Goal: Task Accomplishment & Management: Complete application form

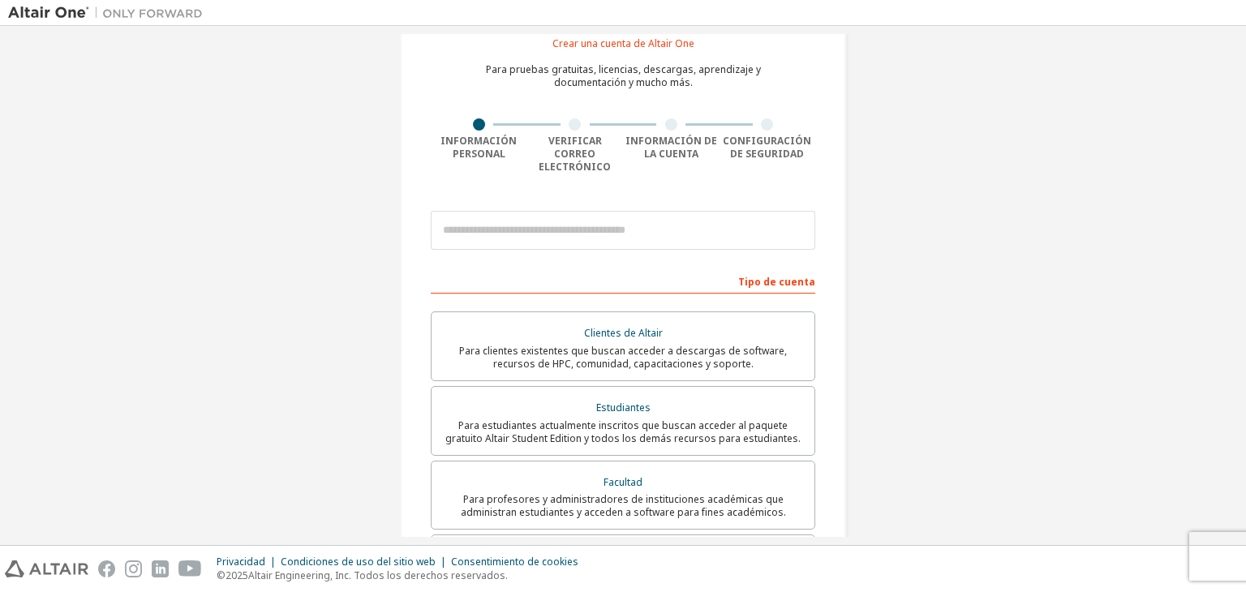
scroll to position [81, 0]
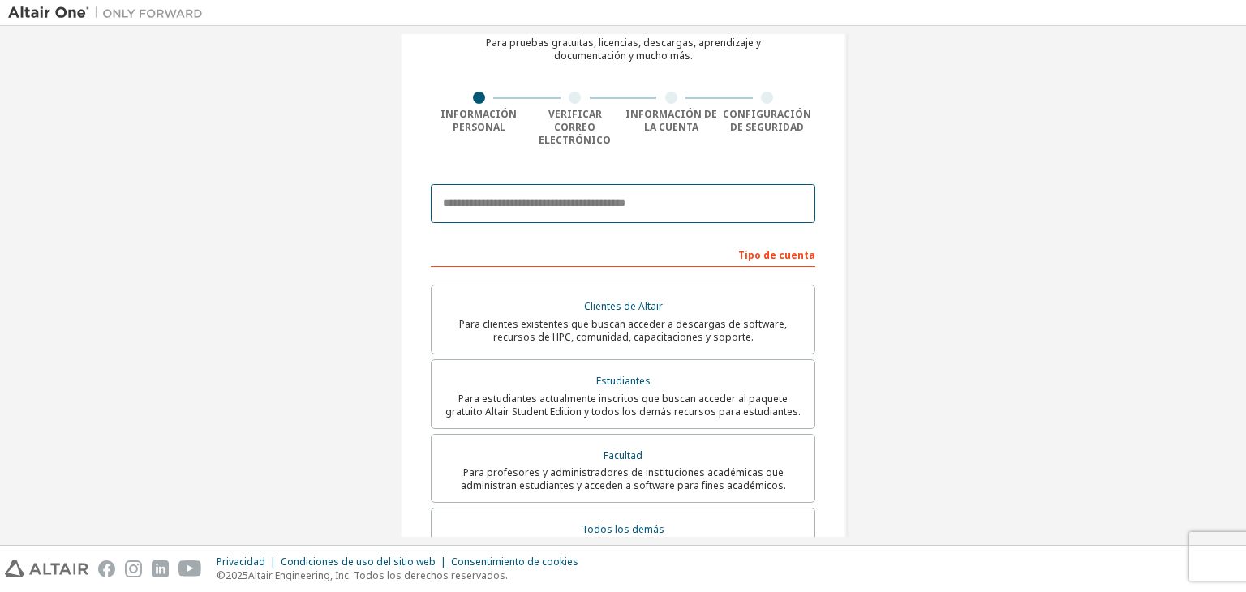
click at [500, 184] on input "email" at bounding box center [623, 203] width 385 height 39
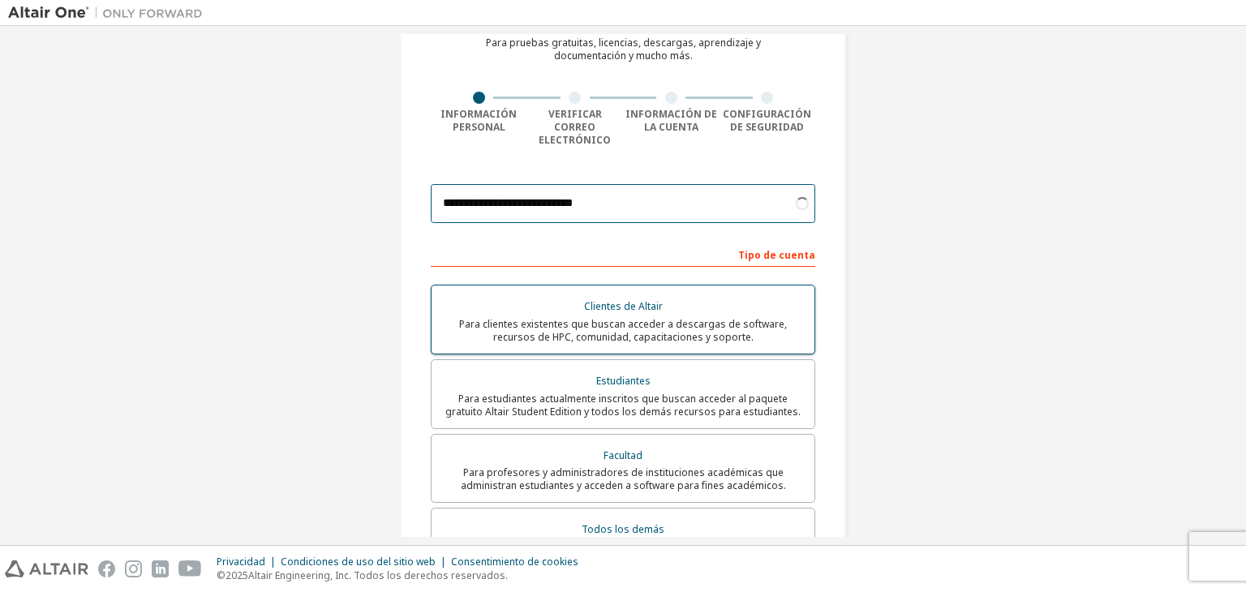
scroll to position [162, 0]
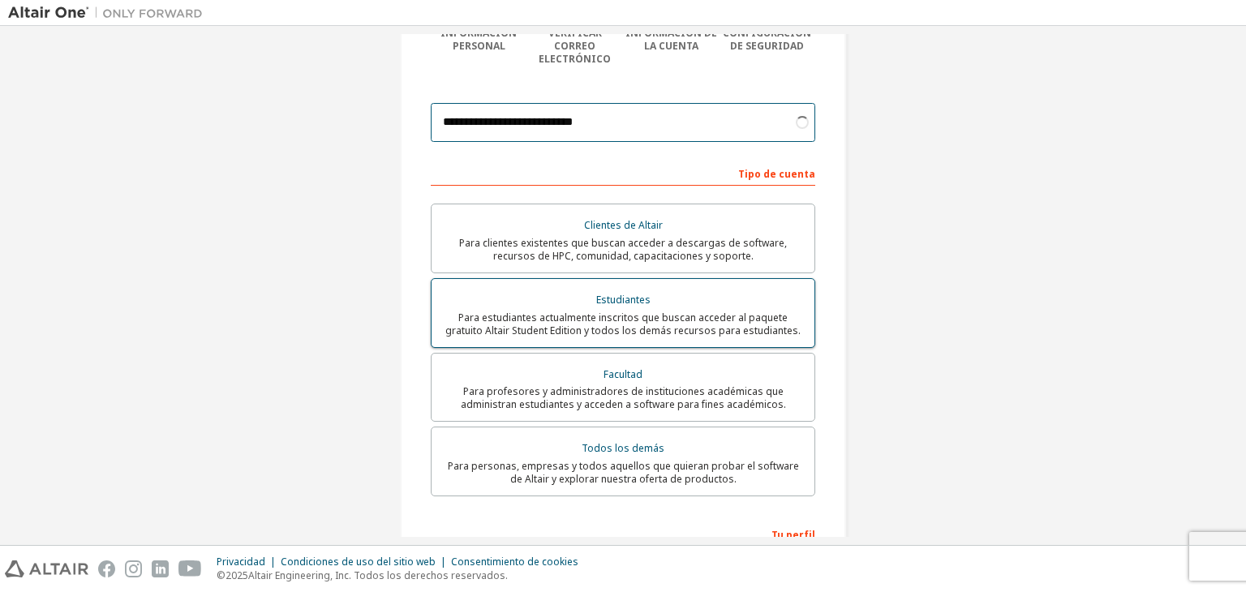
type input "**********"
click at [665, 295] on div "Estudiantes" at bounding box center [623, 300] width 364 height 23
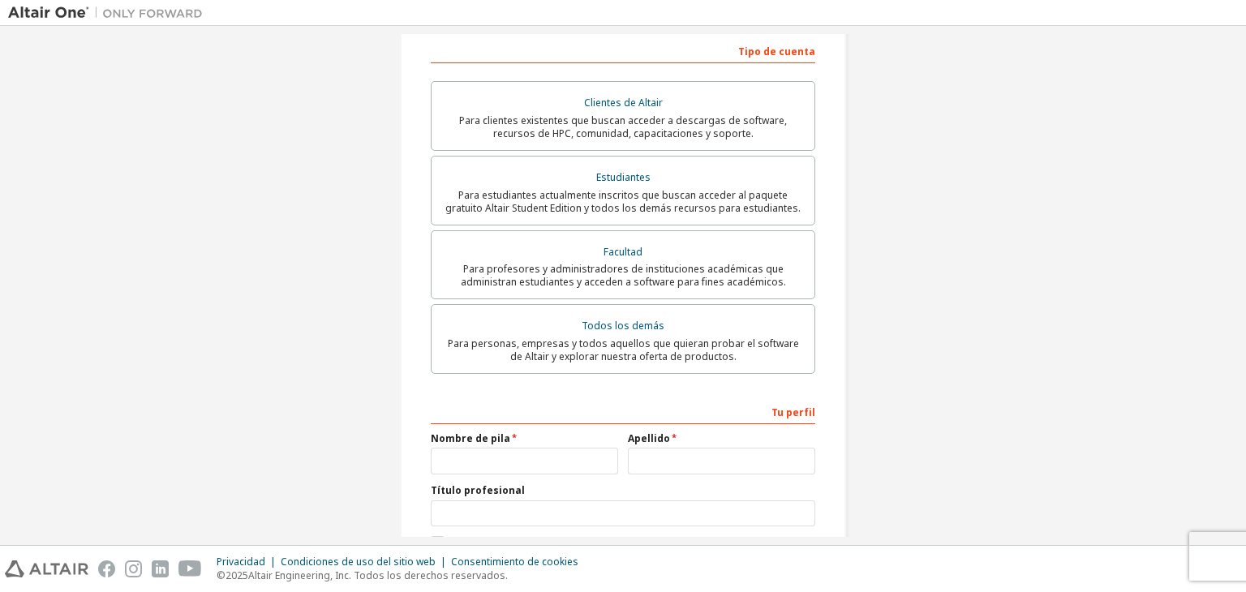
scroll to position [325, 0]
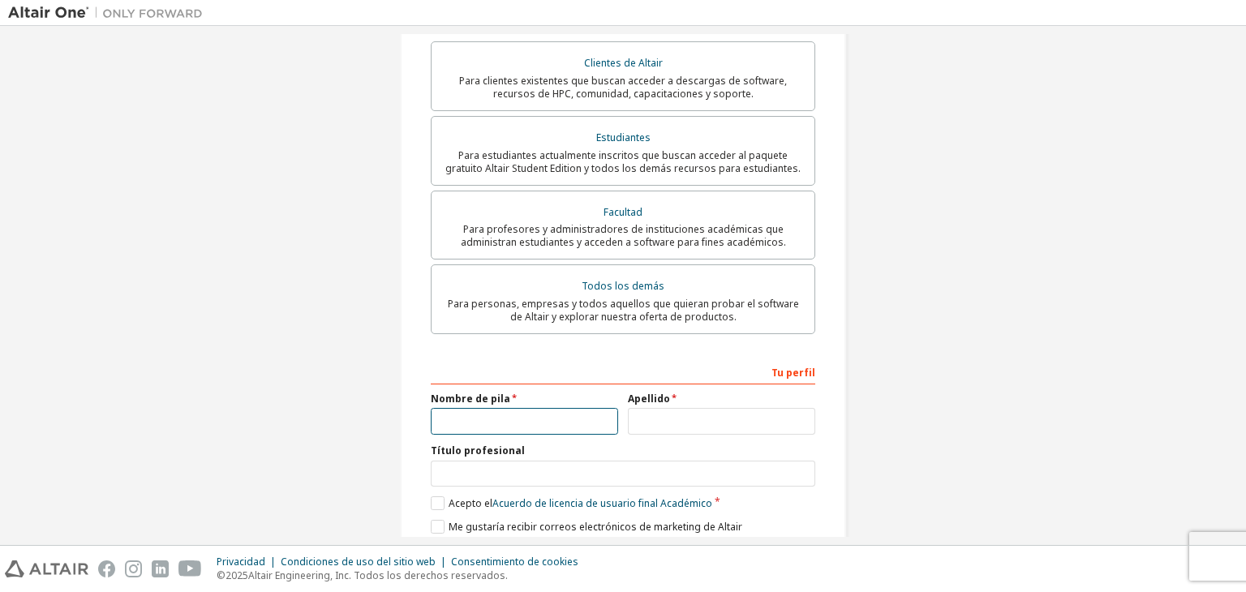
click at [525, 419] on input "text" at bounding box center [524, 421] width 187 height 27
type input "*********"
click at [652, 408] on input "text" at bounding box center [721, 421] width 187 height 27
type input "********"
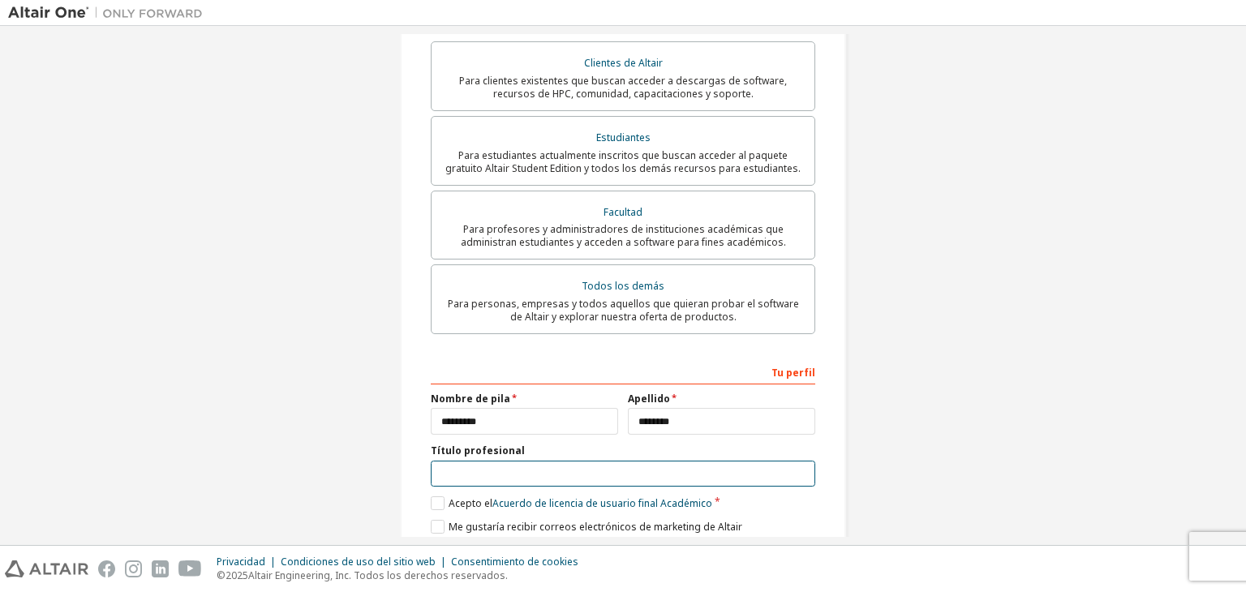
click at [622, 466] on input "text" at bounding box center [623, 474] width 385 height 27
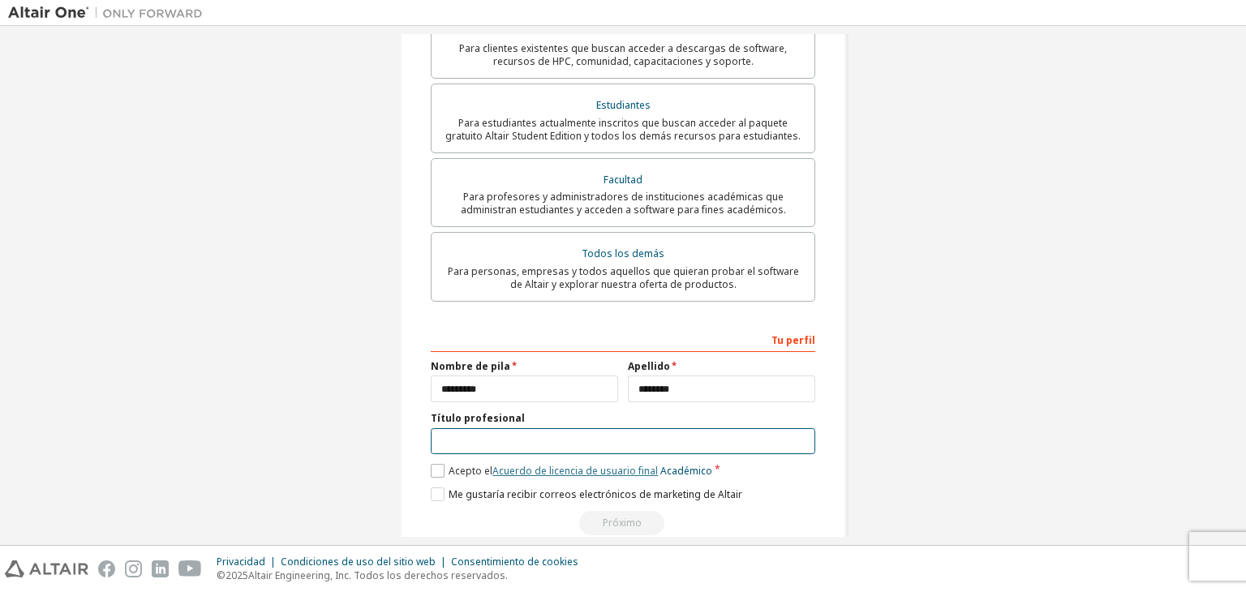
scroll to position [376, 0]
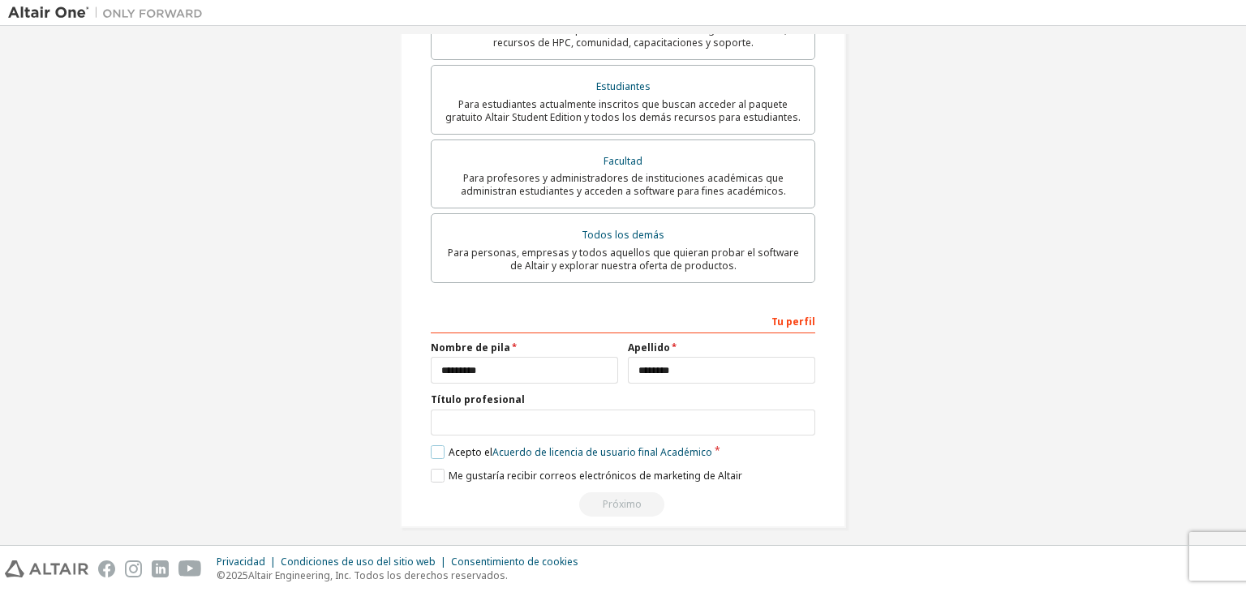
click at [459, 445] on font "Acepto el" at bounding box center [471, 452] width 44 height 14
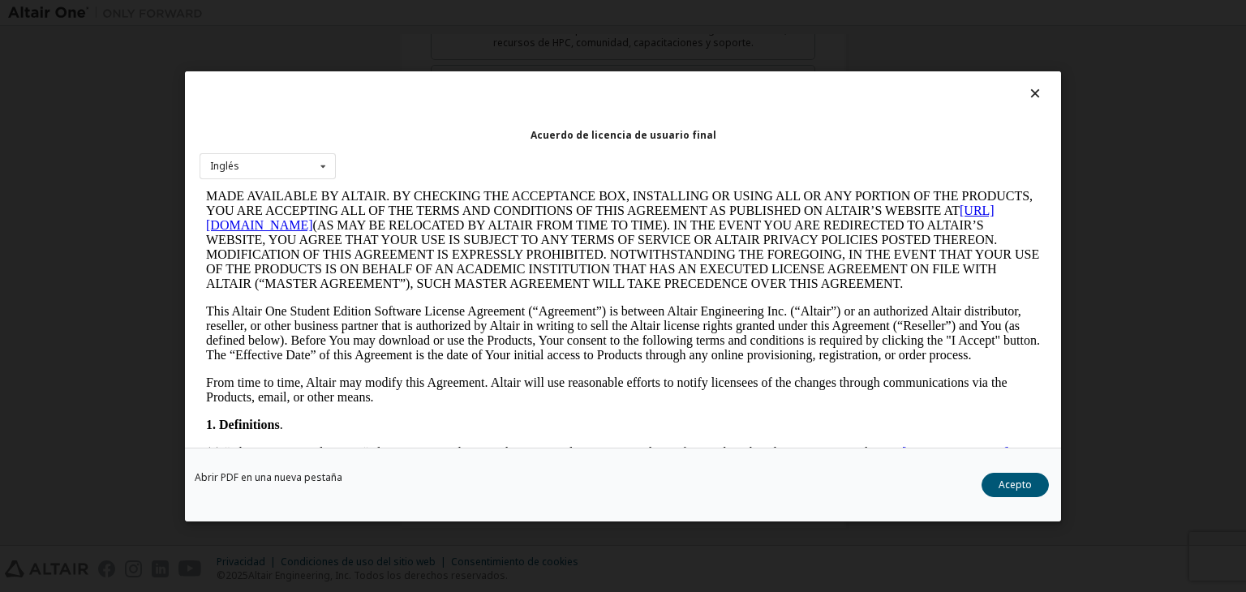
scroll to position [243, 0]
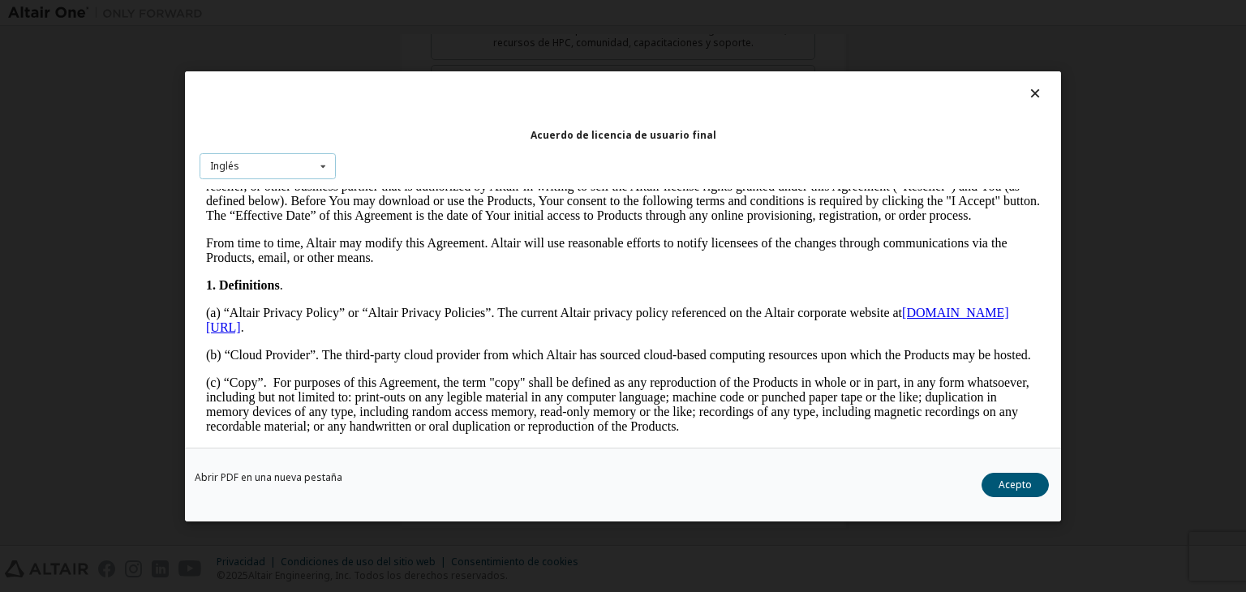
click at [332, 173] on icon at bounding box center [323, 165] width 20 height 25
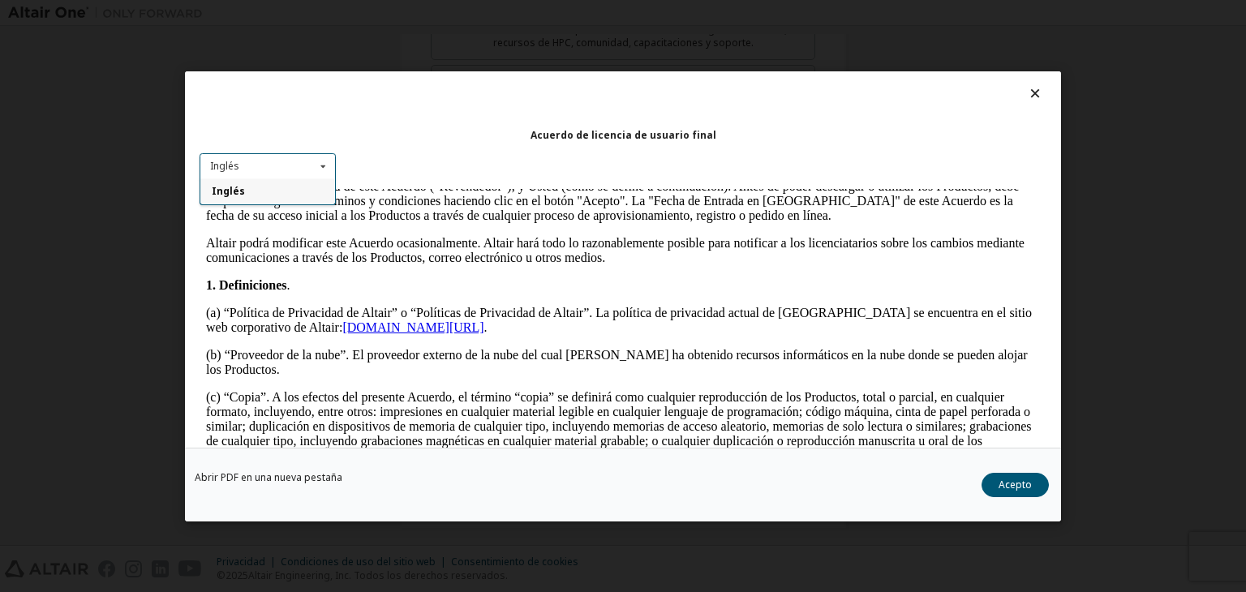
click at [316, 167] on icon at bounding box center [323, 165] width 20 height 25
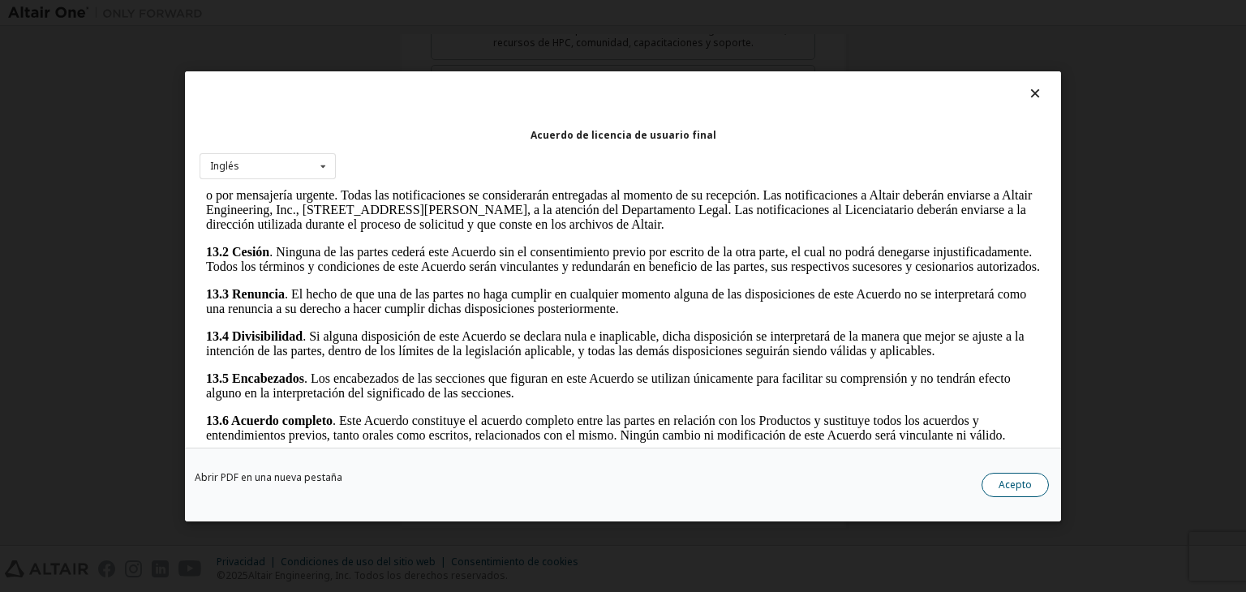
scroll to position [2935, 0]
click at [1018, 484] on font "Acepto" at bounding box center [1015, 485] width 33 height 14
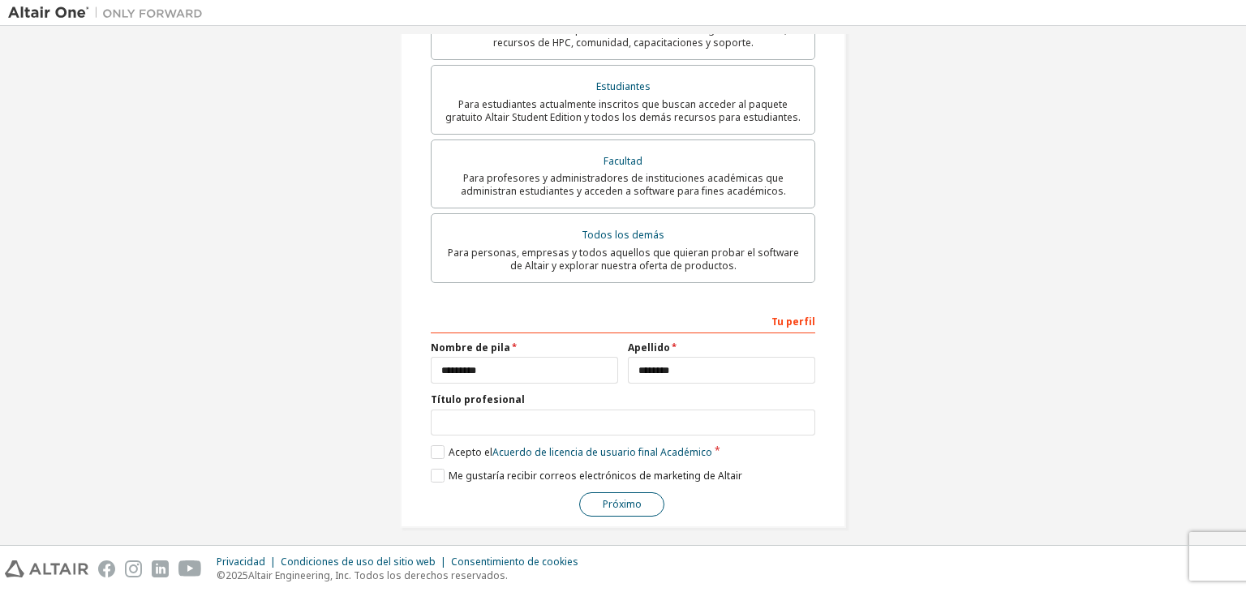
click at [616, 497] on font "Próximo" at bounding box center [622, 504] width 39 height 14
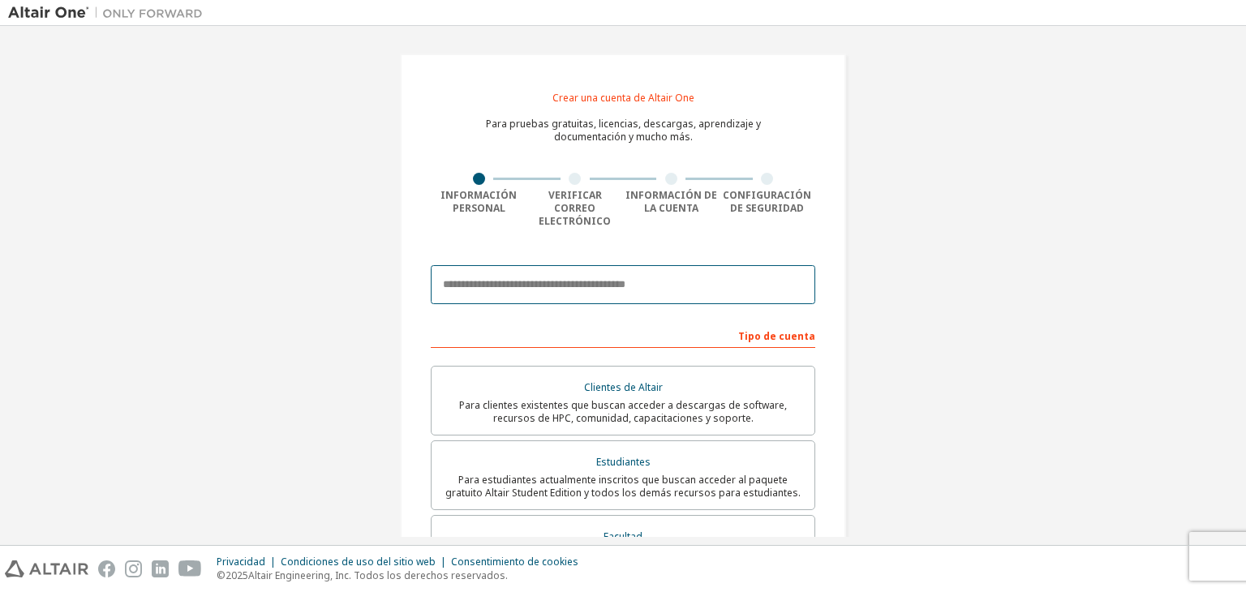
click at [571, 266] on input "email" at bounding box center [623, 284] width 385 height 39
click at [537, 277] on input "**********" at bounding box center [623, 284] width 385 height 39
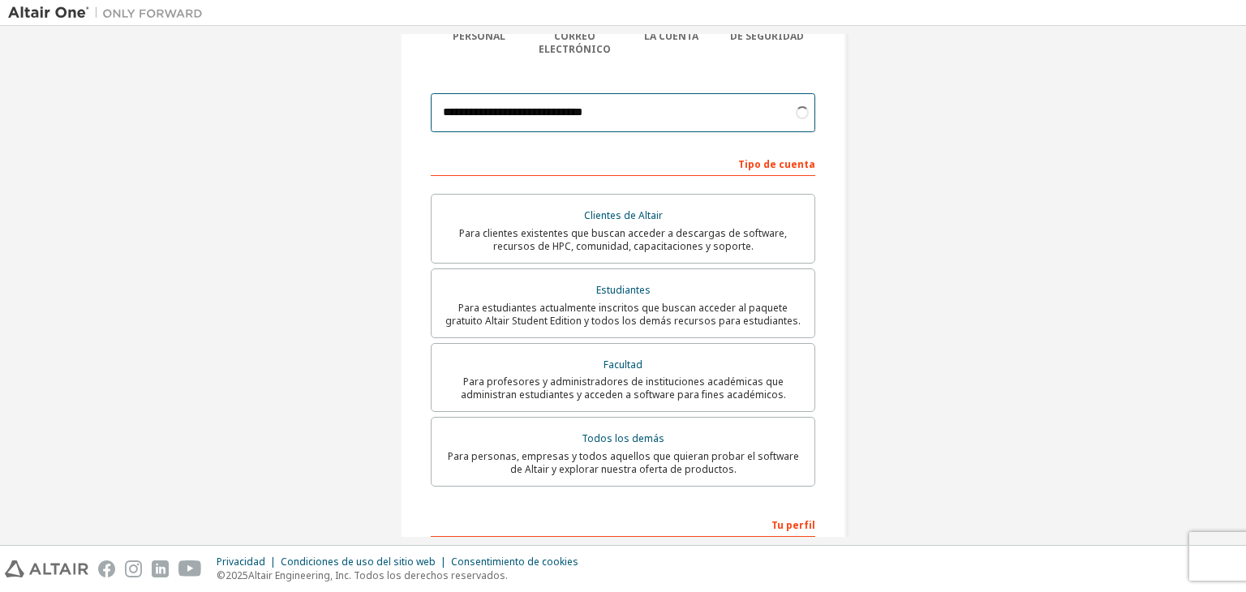
scroll to position [243, 0]
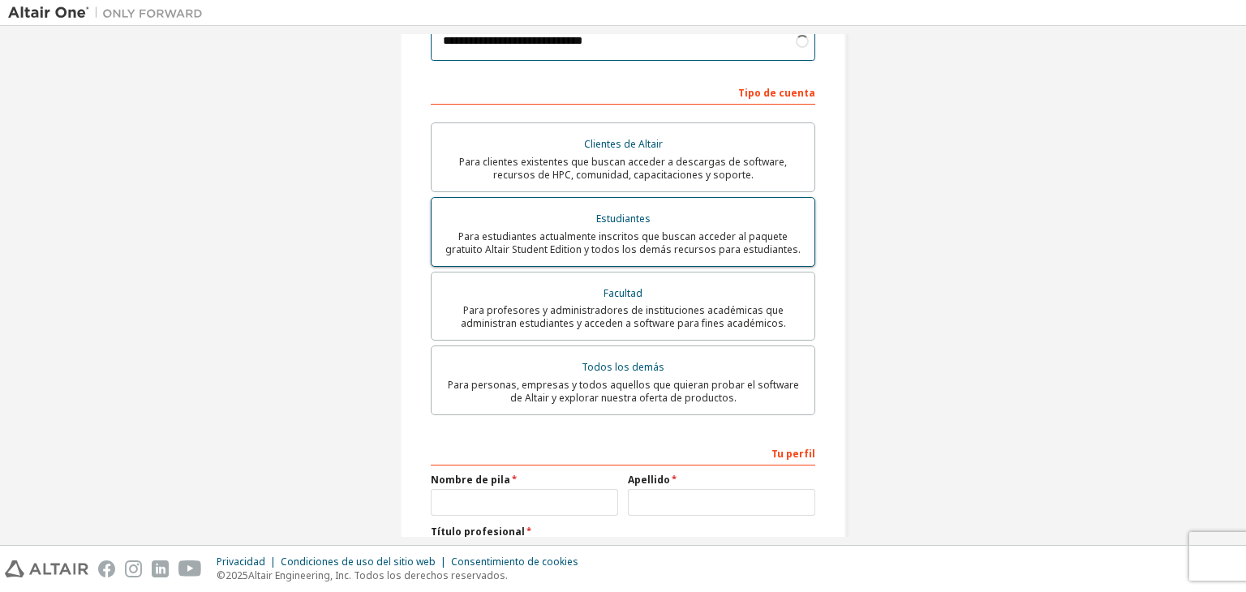
type input "**********"
click at [599, 230] on font "Para estudiantes actualmente inscritos que buscan acceder al paquete gratuito A…" at bounding box center [622, 243] width 355 height 27
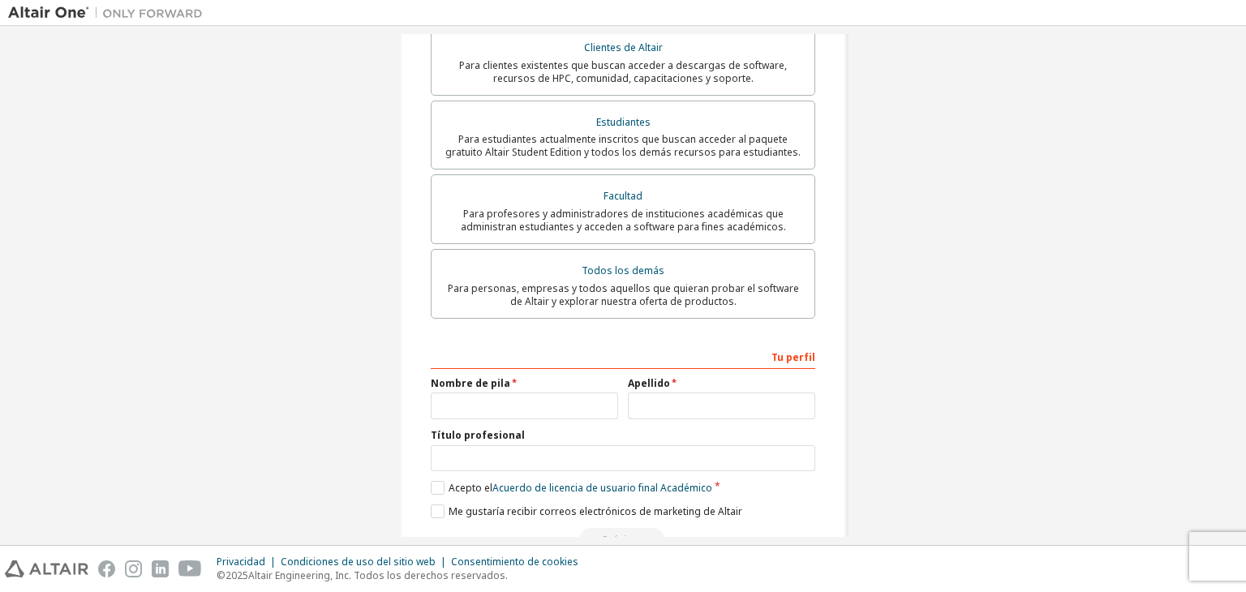
scroll to position [406, 0]
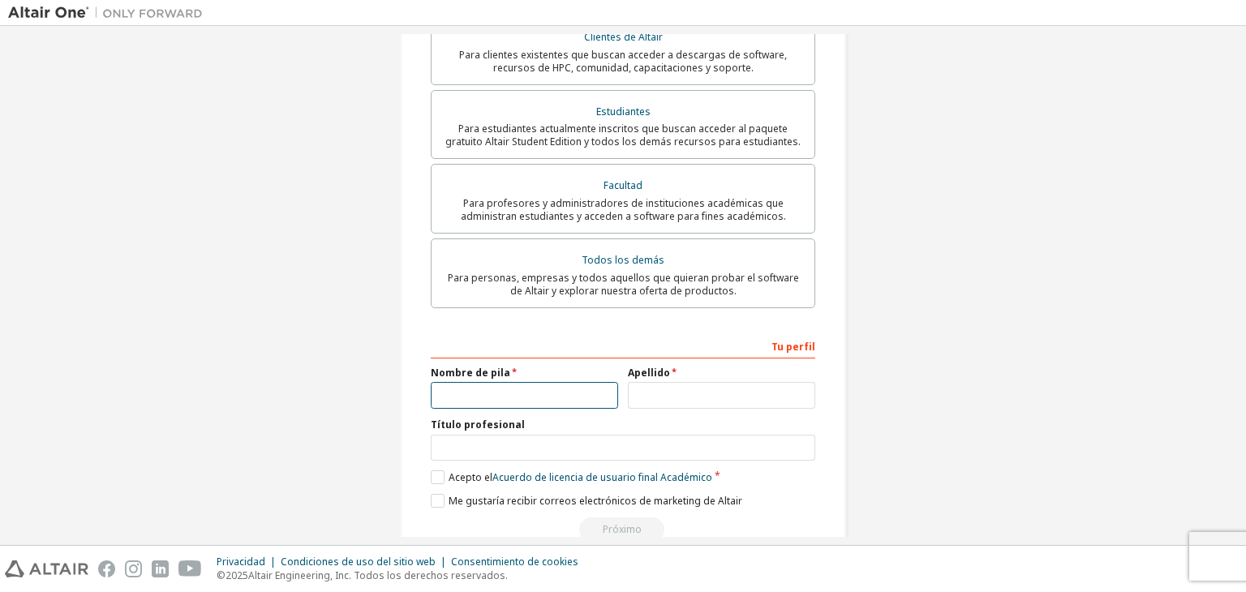
click at [493, 387] on input "text" at bounding box center [524, 395] width 187 height 27
type input "*********"
click at [653, 388] on input "text" at bounding box center [721, 397] width 187 height 27
type input "********"
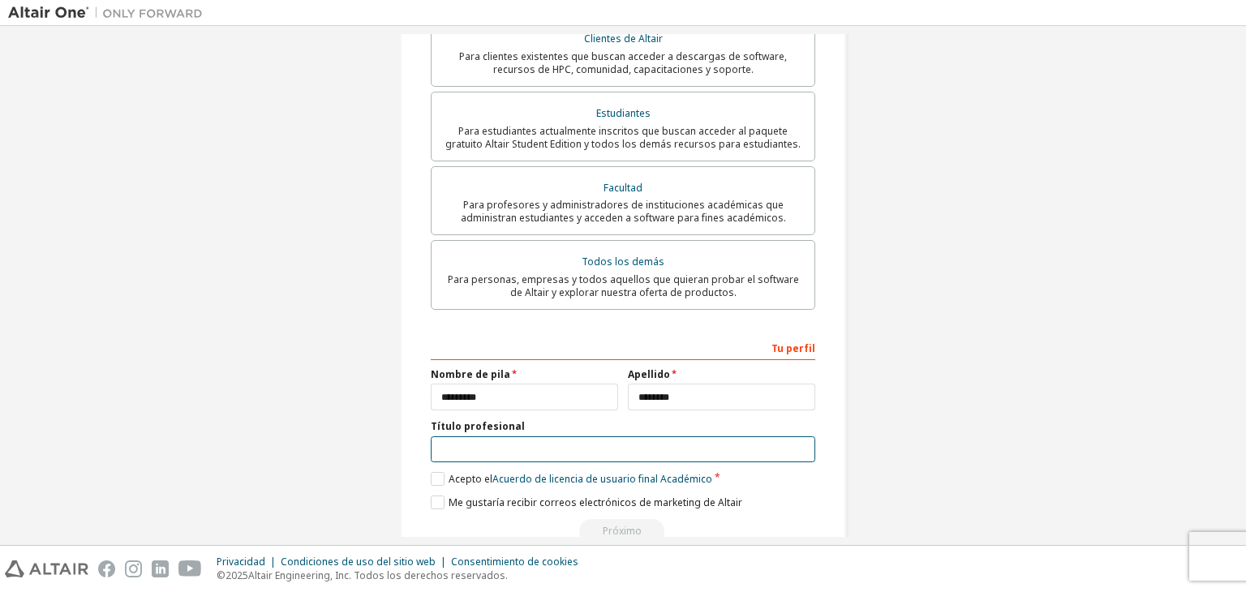
click at [665, 441] on input "text" at bounding box center [623, 450] width 385 height 27
click at [434, 473] on label "Acepto el Acuerdo de licencia de usuario final Académico" at bounding box center [572, 479] width 282 height 14
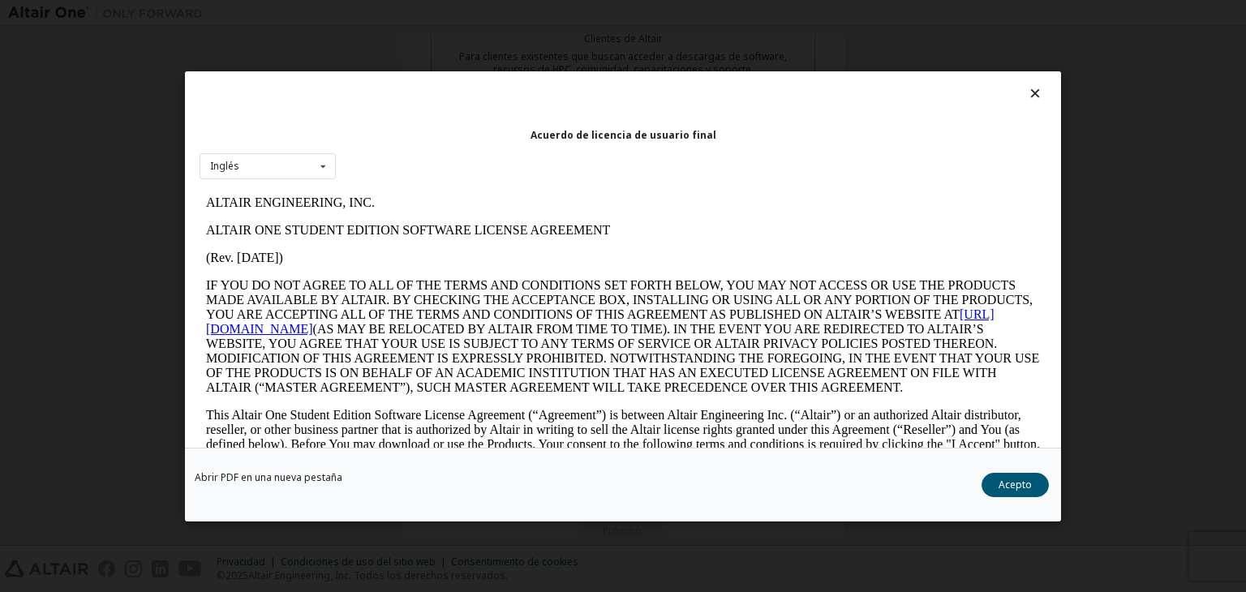
scroll to position [0, 0]
click at [1007, 486] on font "Acepto" at bounding box center [1015, 485] width 33 height 14
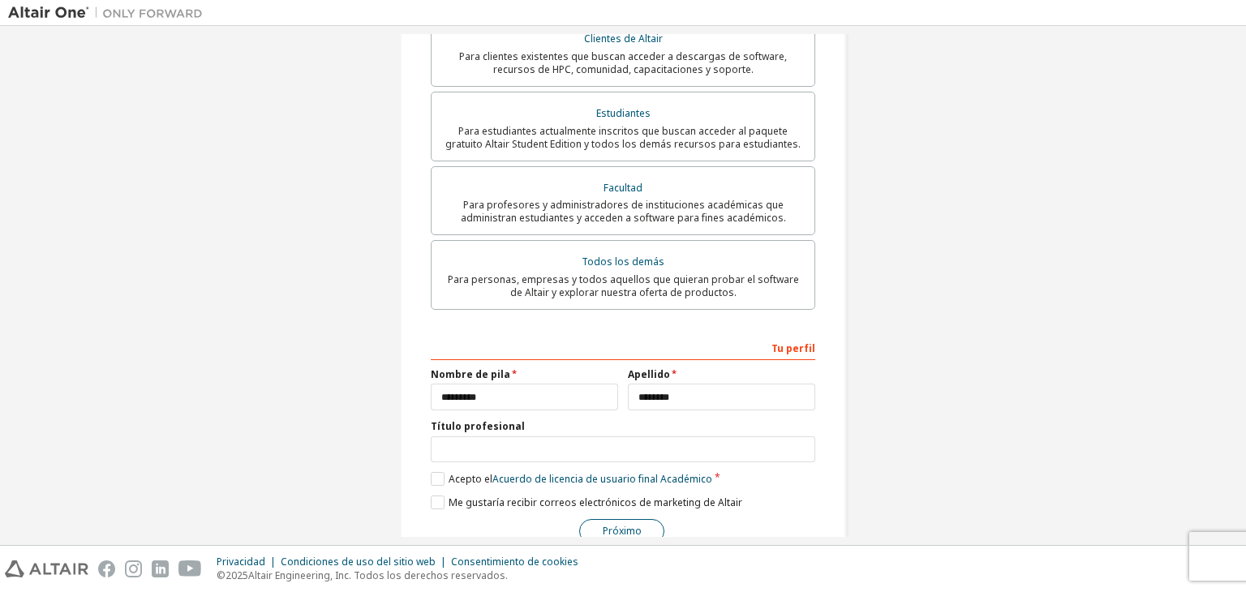
click at [626, 524] on font "Próximo" at bounding box center [622, 531] width 39 height 14
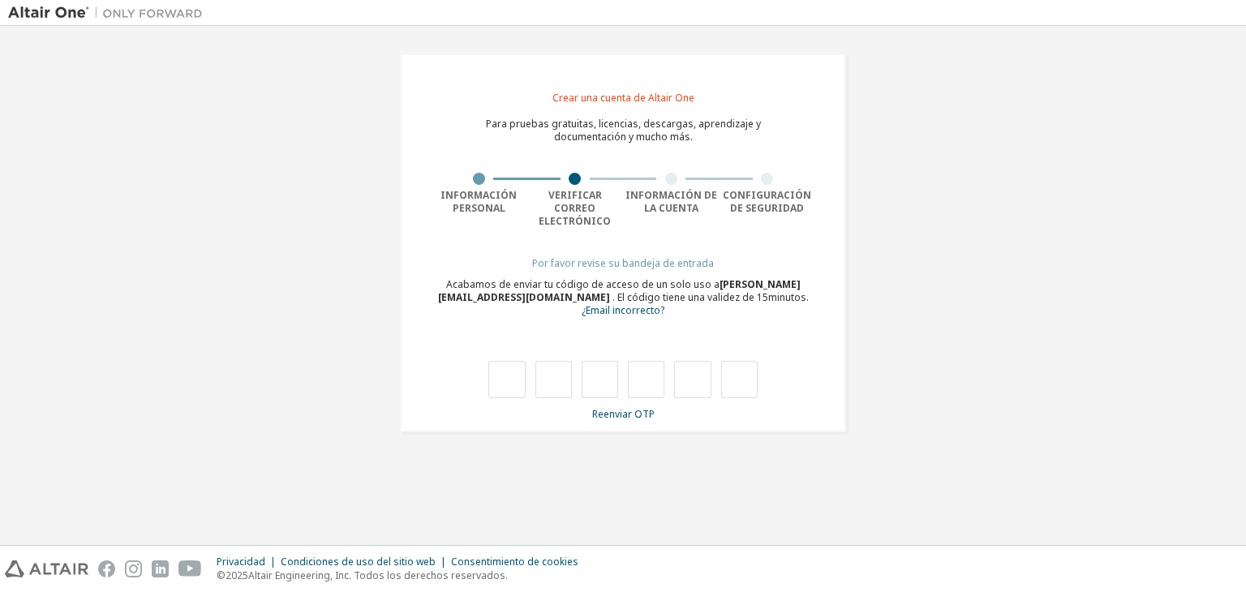
type input "*"
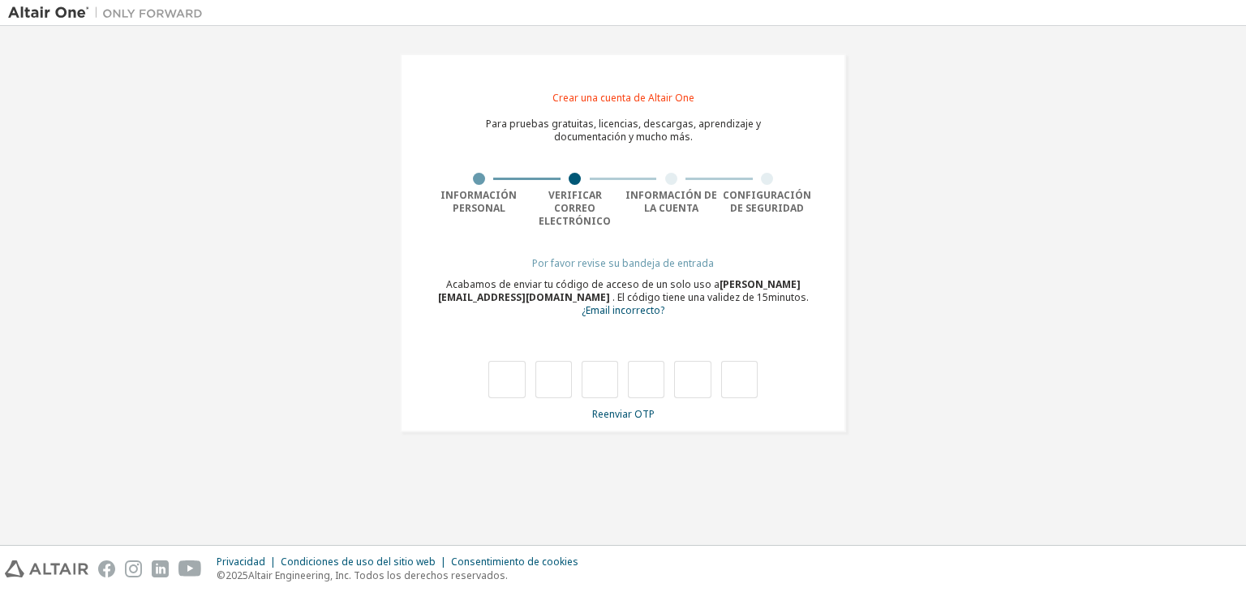
type input "*"
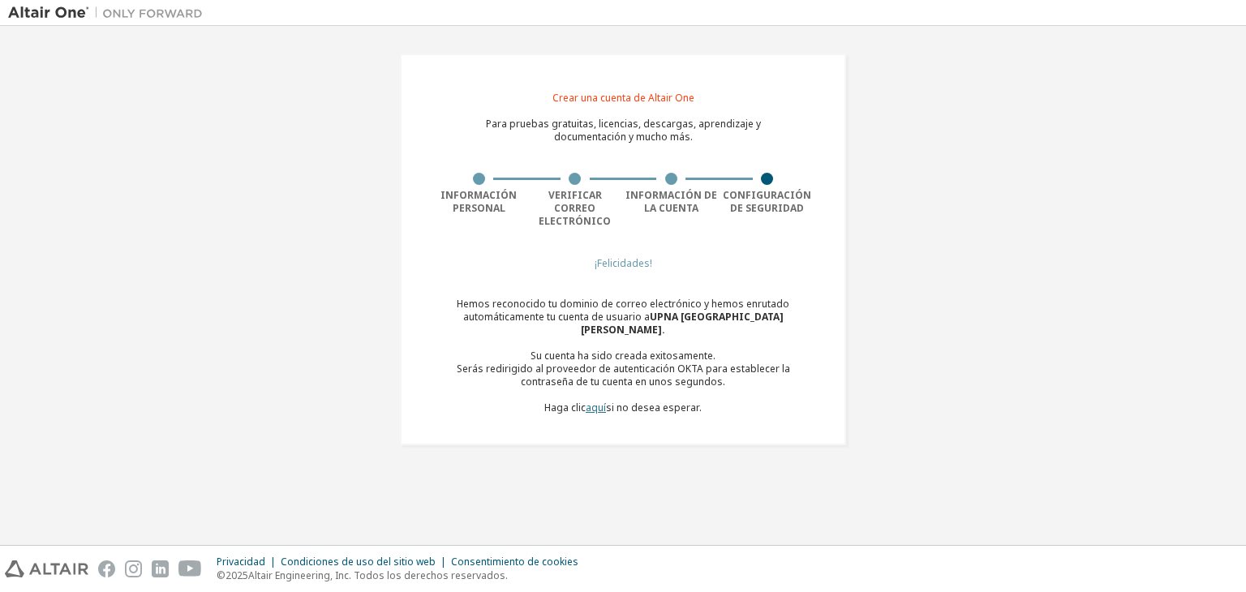
click at [593, 401] on font "aquí" at bounding box center [596, 408] width 20 height 14
